Goal: Transaction & Acquisition: Purchase product/service

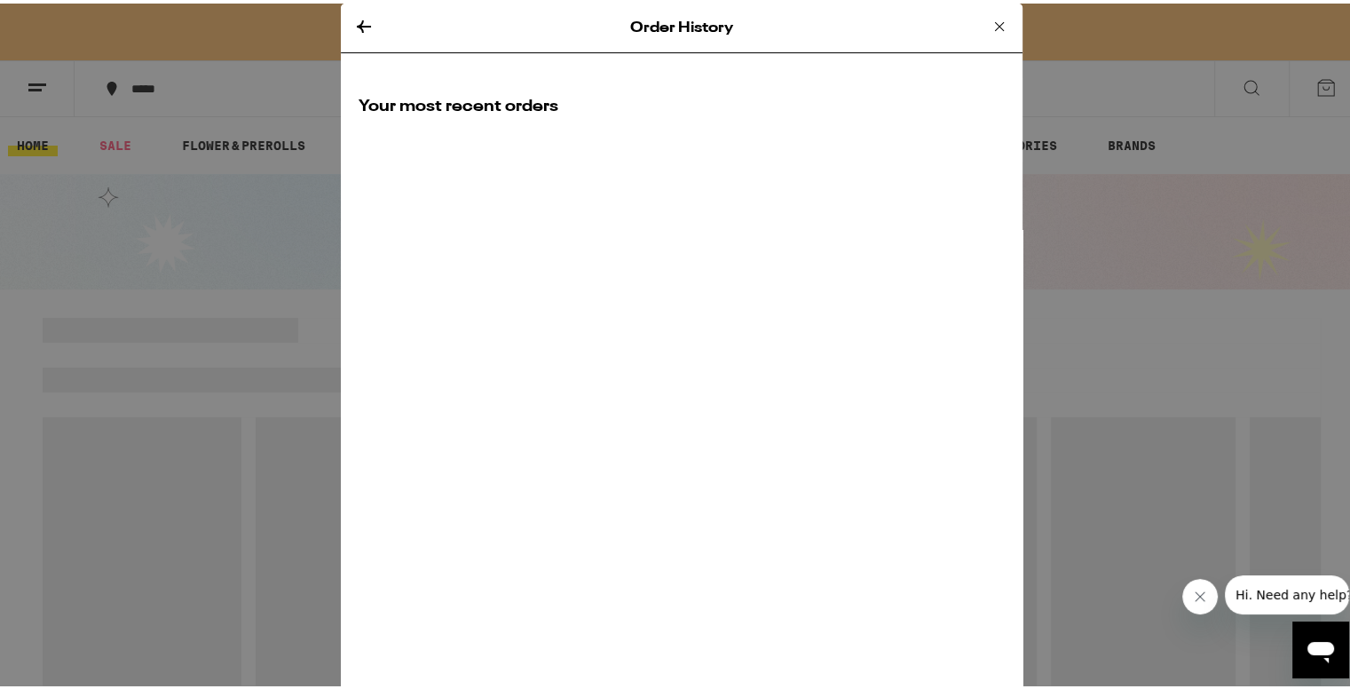
click at [999, 23] on icon at bounding box center [999, 22] width 21 height 21
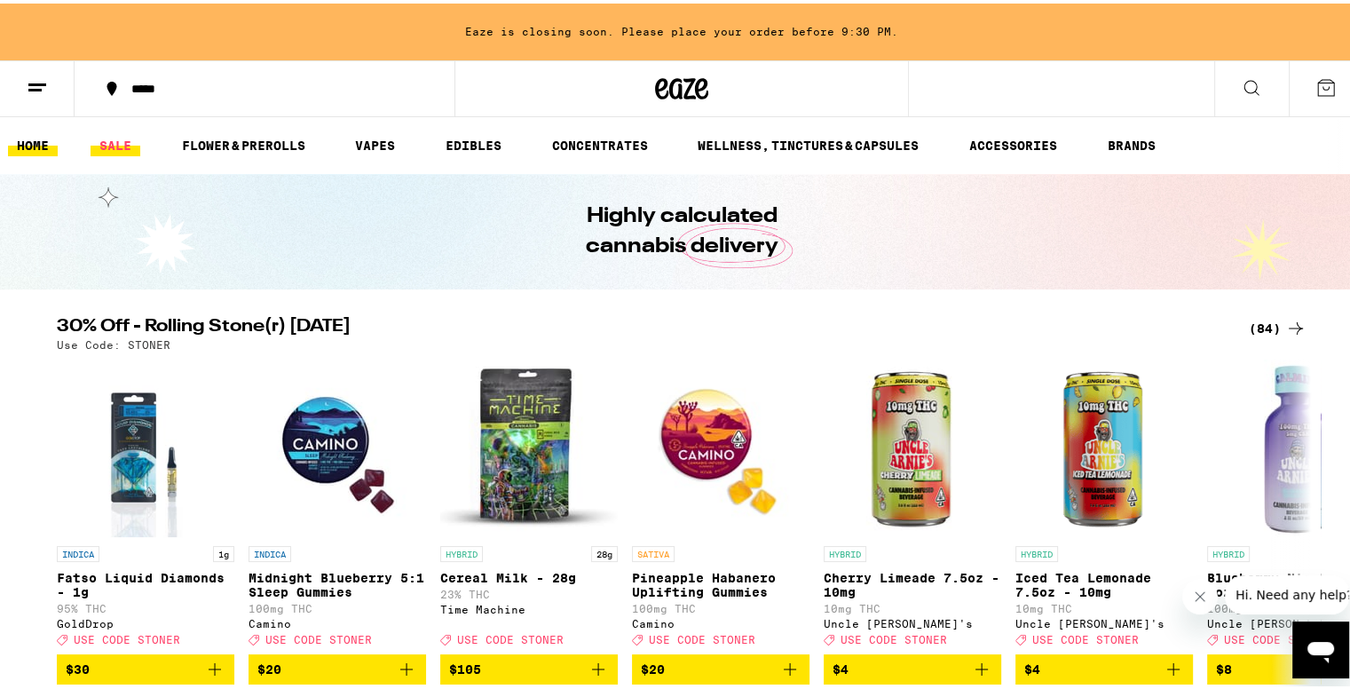
click at [98, 149] on link "SALE" at bounding box center [116, 141] width 50 height 21
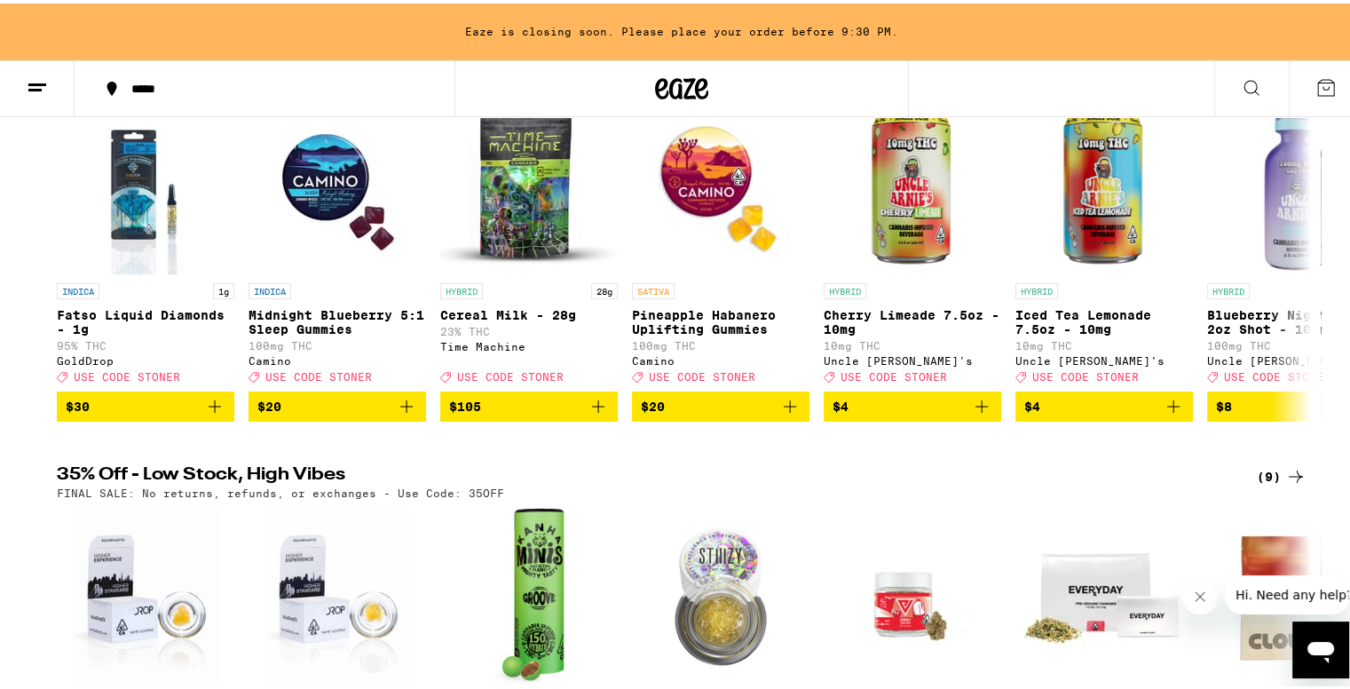
scroll to position [266, 0]
